Goal: Transaction & Acquisition: Subscribe to service/newsletter

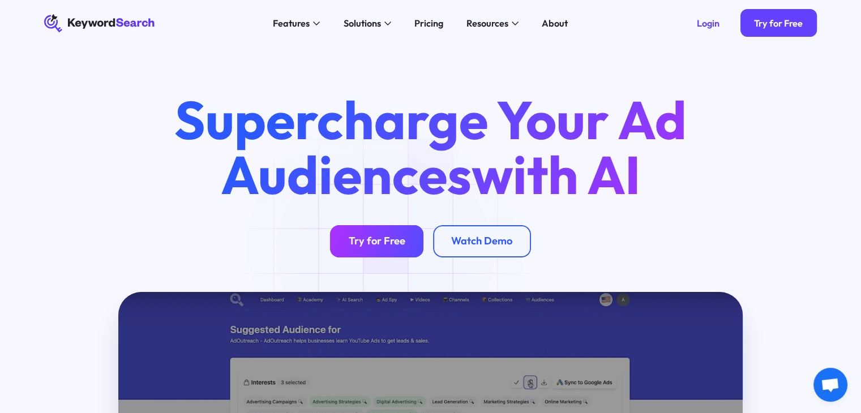
click at [372, 247] on div "Try for Free" at bounding box center [377, 241] width 57 height 13
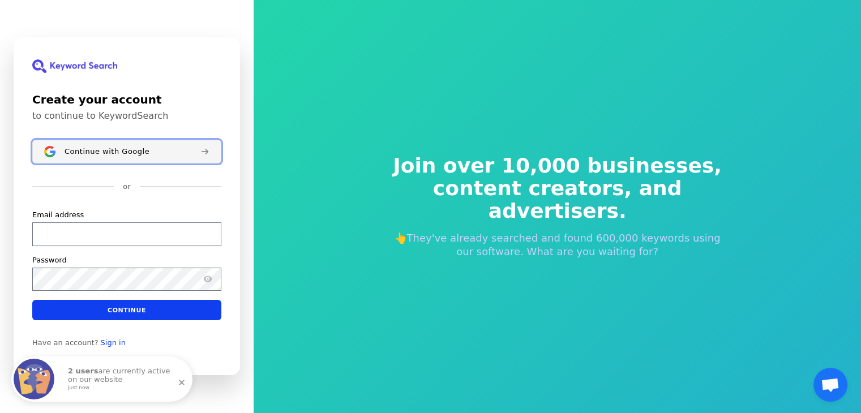
click at [105, 150] on span "Continue with Google" at bounding box center [106, 151] width 85 height 9
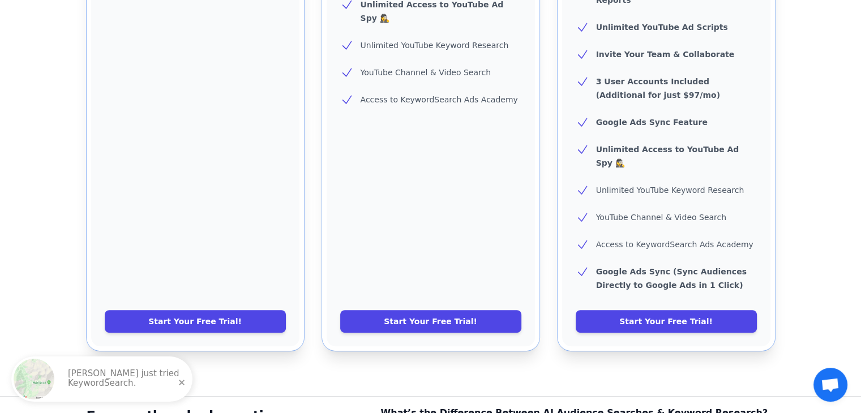
scroll to position [498, 0]
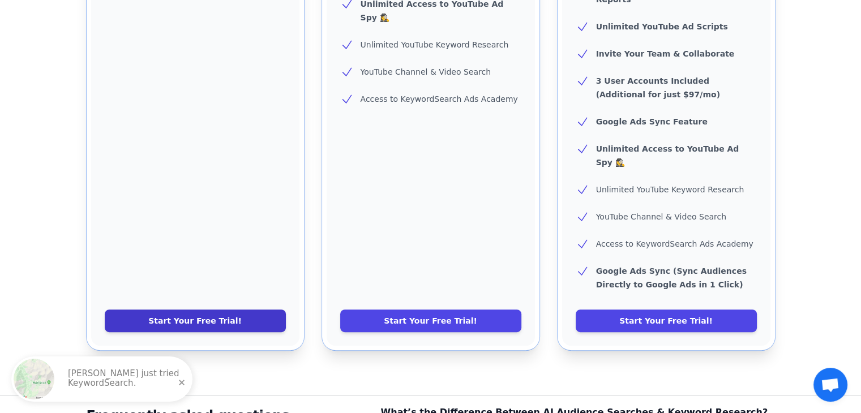
click at [178, 309] on link "Start Your Free Trial!" at bounding box center [195, 320] width 181 height 23
